Goal: Task Accomplishment & Management: Use online tool/utility

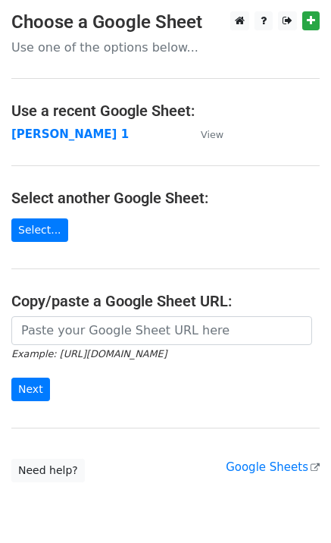
type input "https://docs.google.com/spreadsheets/d/1laFuCRc_gf7_XeBsXZvznQFuTKtWG6_jmo9dt9r…"
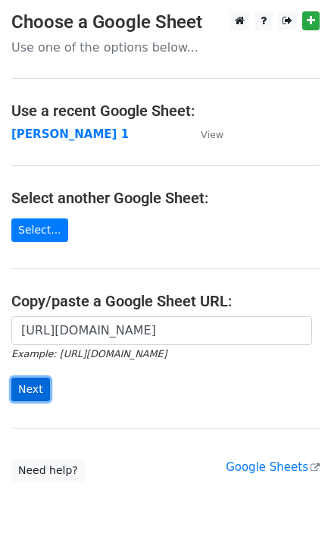
click at [41, 398] on input "Next" at bounding box center [30, 388] width 39 height 23
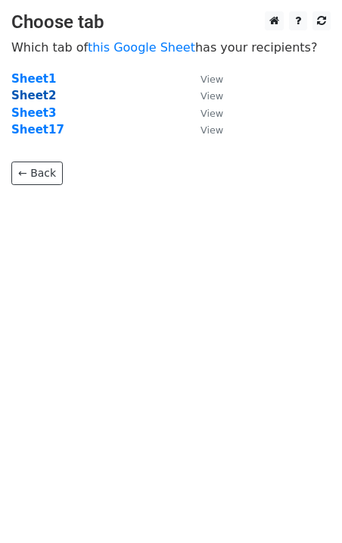
click at [40, 93] on strong "Sheet2" at bounding box center [33, 96] width 45 height 14
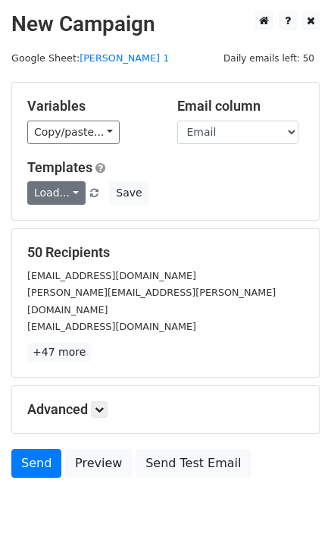
click at [79, 197] on span "Load... Sassy Digitizing : Get your first design free Your First Left Chest or …" at bounding box center [64, 193] width 74 height 14
click at [67, 195] on link "Load..." at bounding box center [56, 192] width 58 height 23
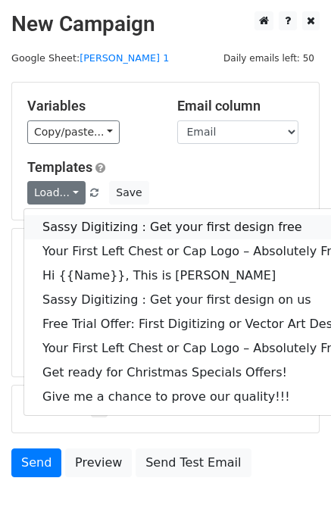
click at [98, 231] on link "Sassy Digitizing : Get your first design free" at bounding box center [218, 227] width 388 height 24
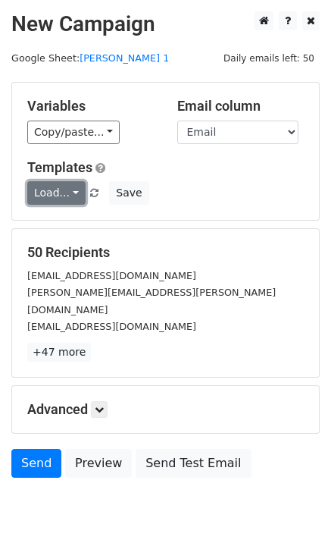
click at [58, 184] on link "Load..." at bounding box center [56, 192] width 58 height 23
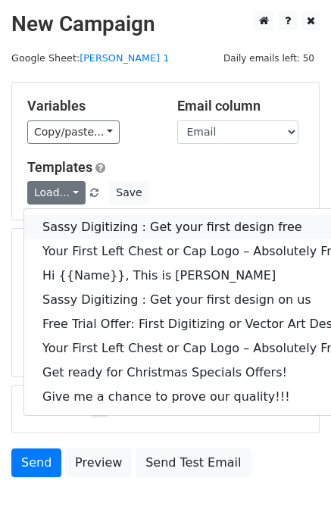
click at [71, 224] on link "Sassy Digitizing : Get your first design free" at bounding box center [218, 227] width 388 height 24
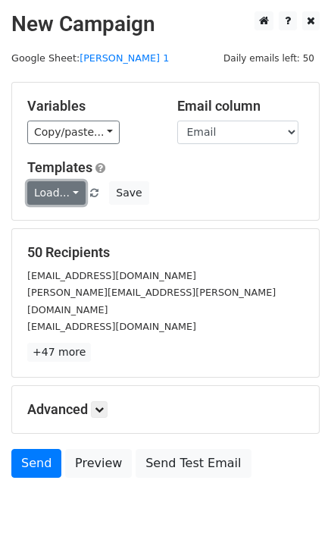
click at [59, 193] on link "Load..." at bounding box center [56, 192] width 58 height 23
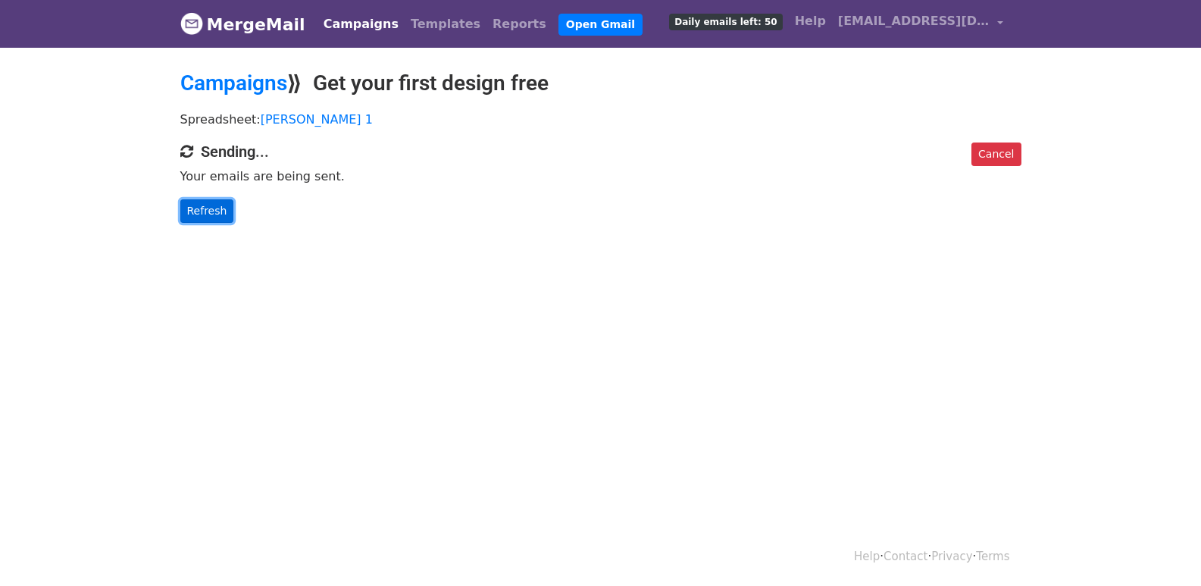
click at [211, 213] on link "Refresh" at bounding box center [207, 210] width 54 height 23
click at [199, 208] on link "Refresh" at bounding box center [207, 210] width 54 height 23
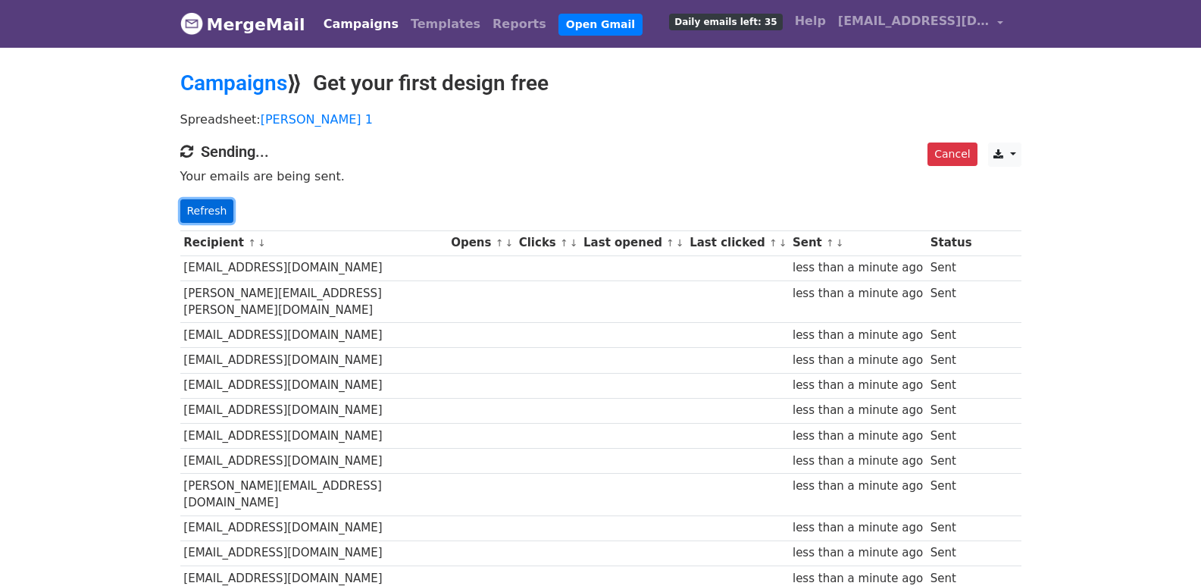
click at [211, 209] on link "Refresh" at bounding box center [207, 210] width 54 height 23
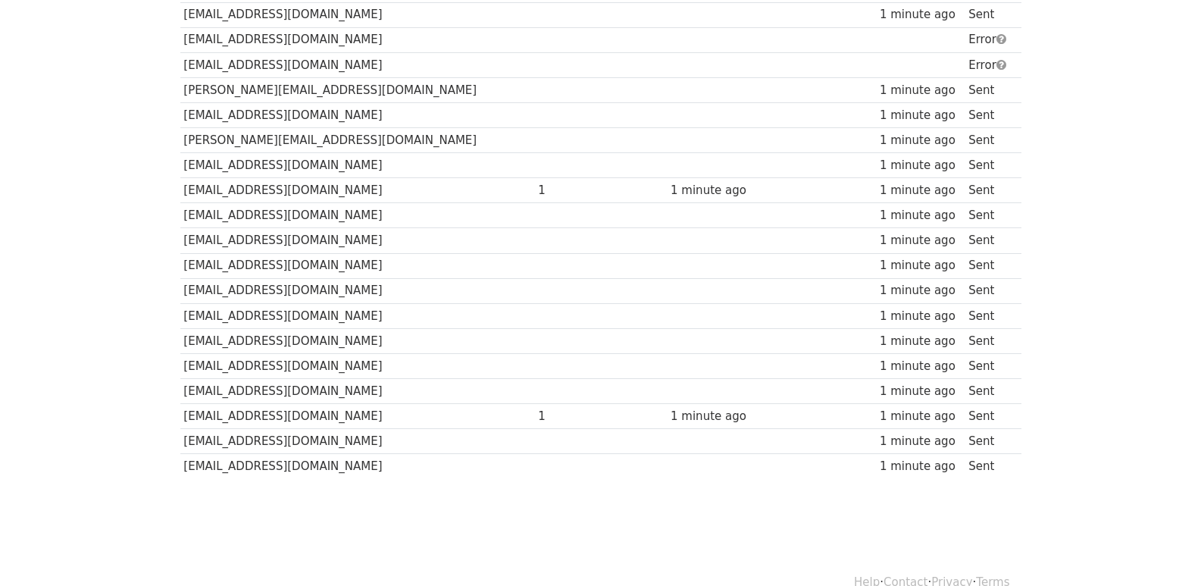
scroll to position [1055, 0]
